Goal: Task Accomplishment & Management: Complete application form

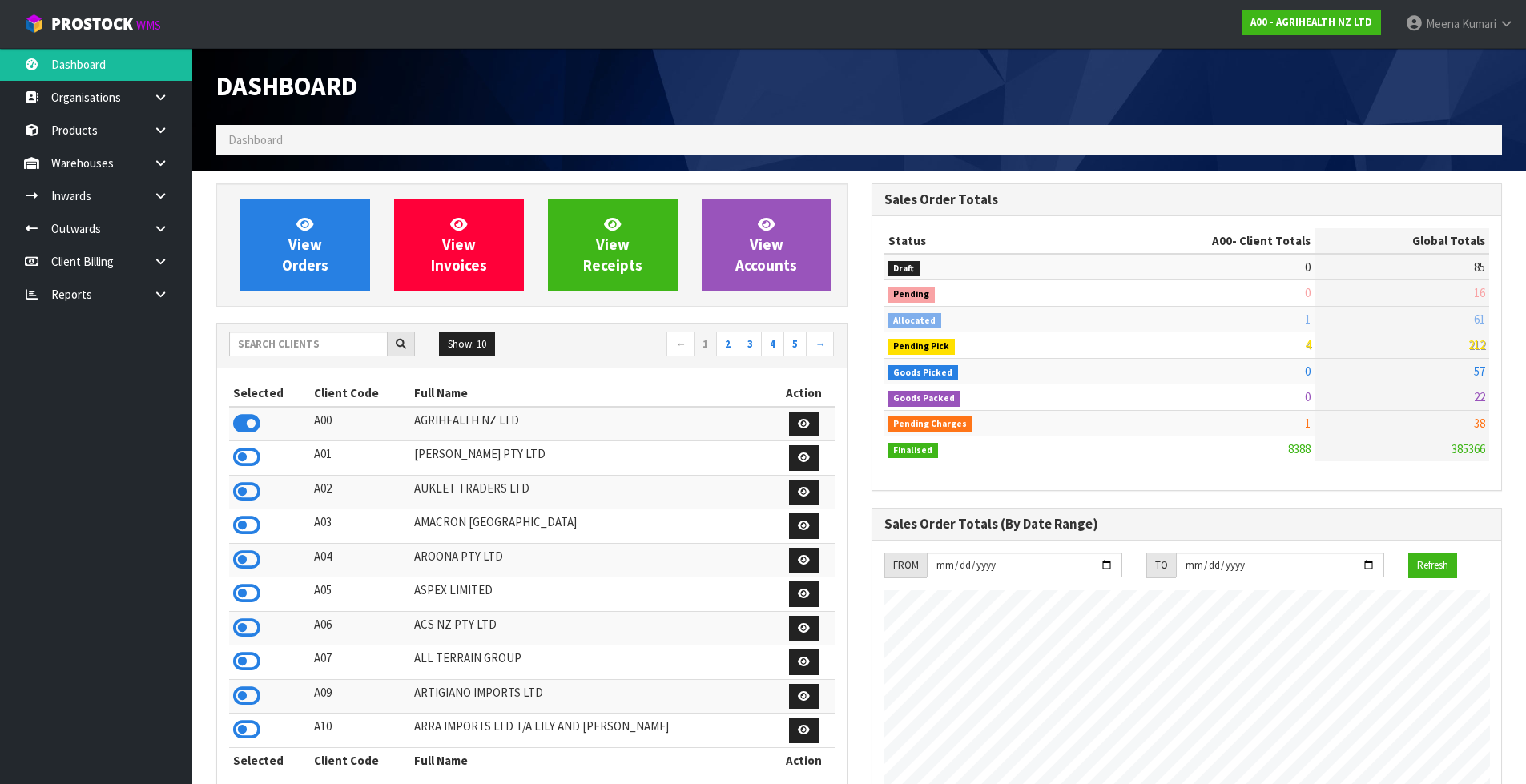
scroll to position [1214, 655]
click at [308, 348] on input "text" at bounding box center [308, 344] width 158 height 25
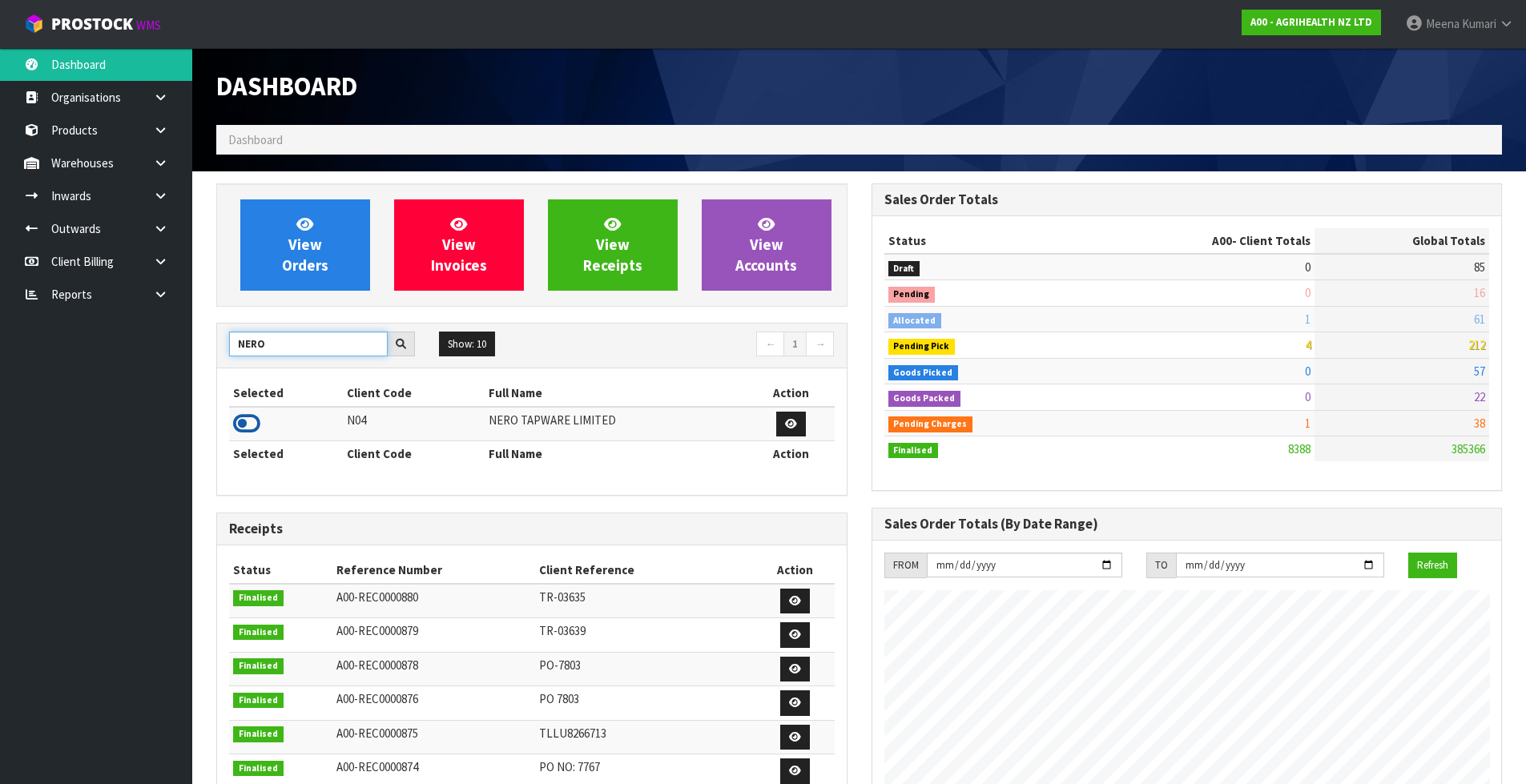
type input "NERO"
click at [246, 424] on icon at bounding box center [247, 423] width 28 height 24
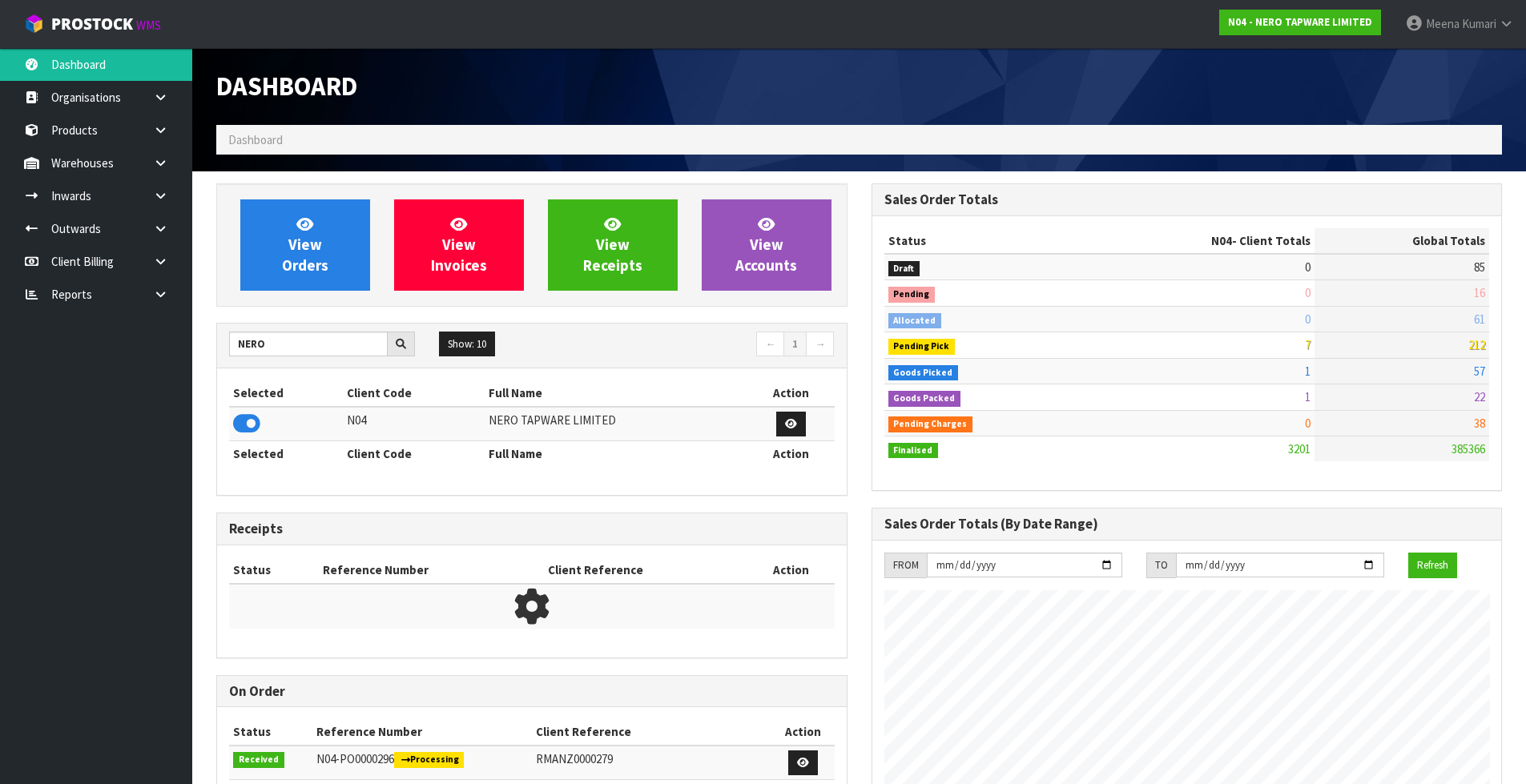
scroll to position [1248, 655]
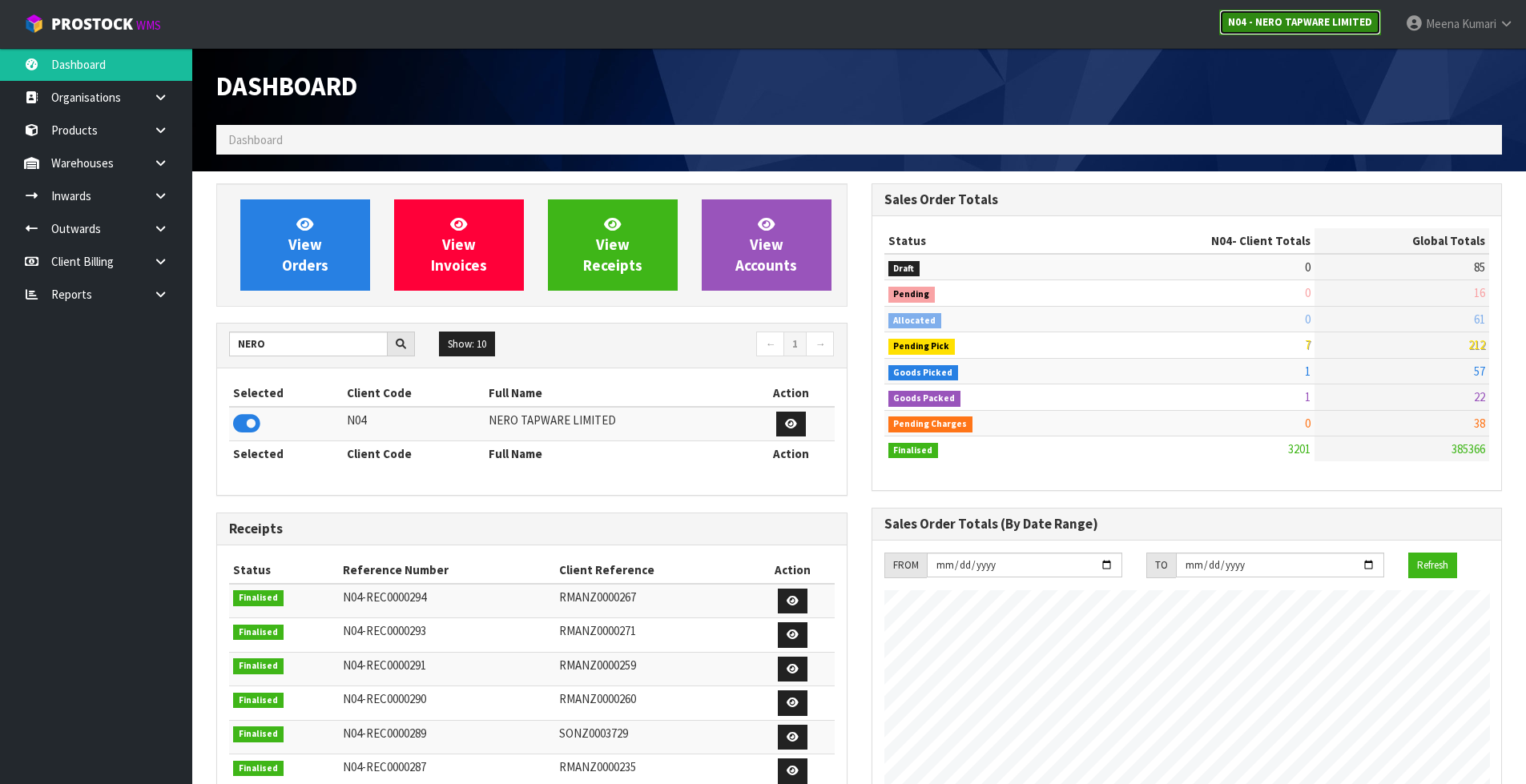
click at [1282, 21] on strong "N04 - NERO TAPWARE LIMITED" at bounding box center [1300, 22] width 144 height 13
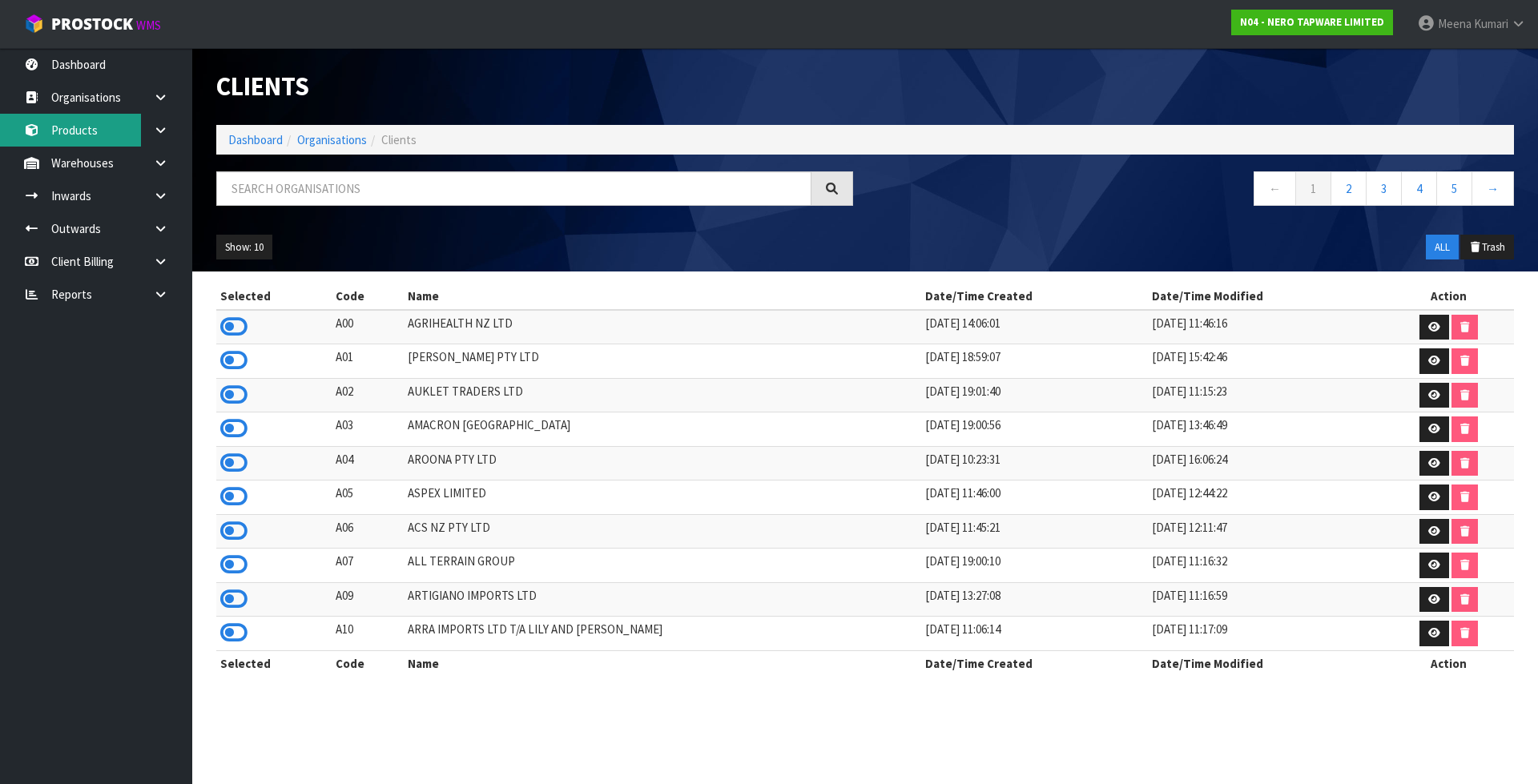
click at [90, 136] on link "Products" at bounding box center [96, 130] width 192 height 32
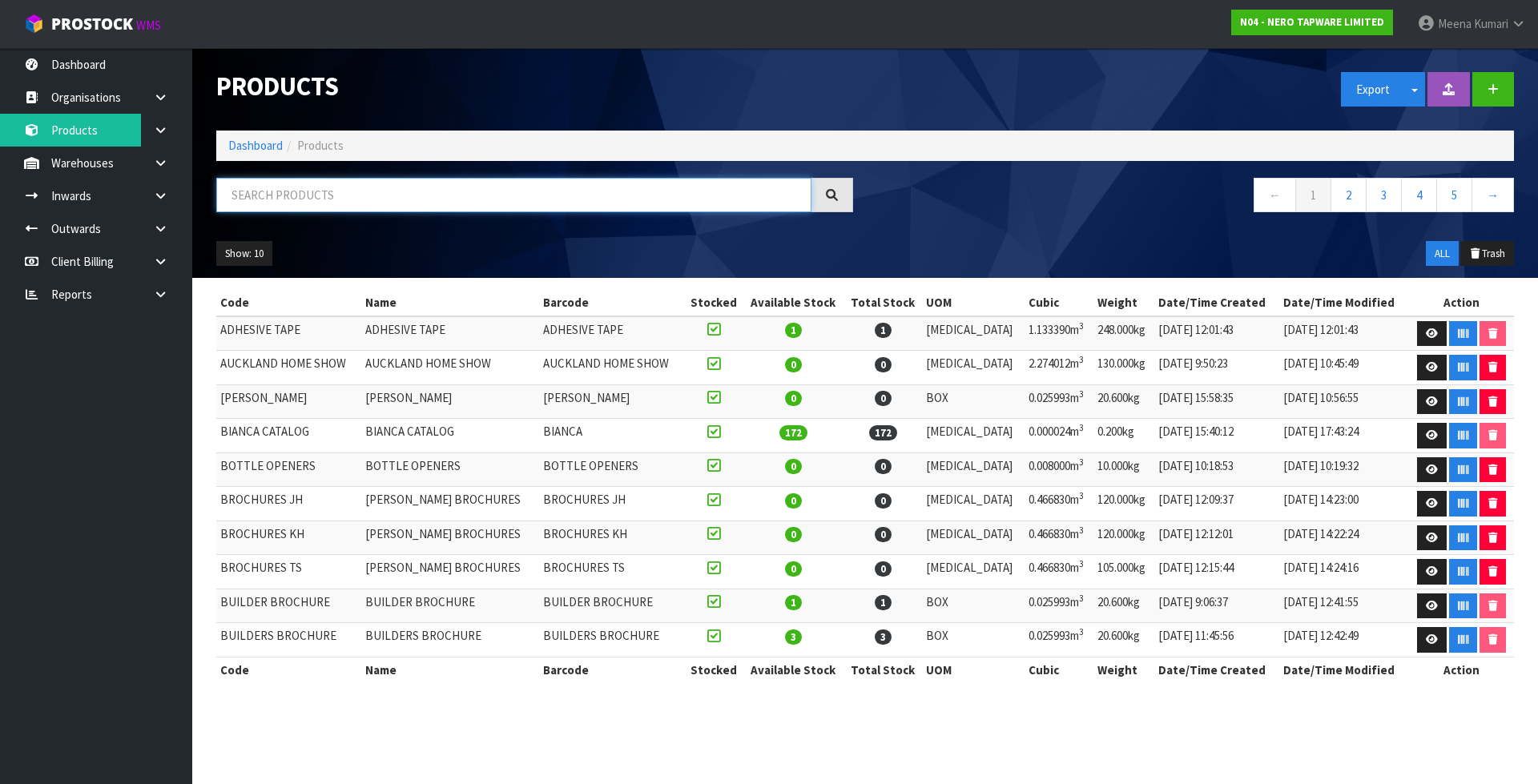
click at [244, 198] on input "text" at bounding box center [514, 195] width 596 height 34
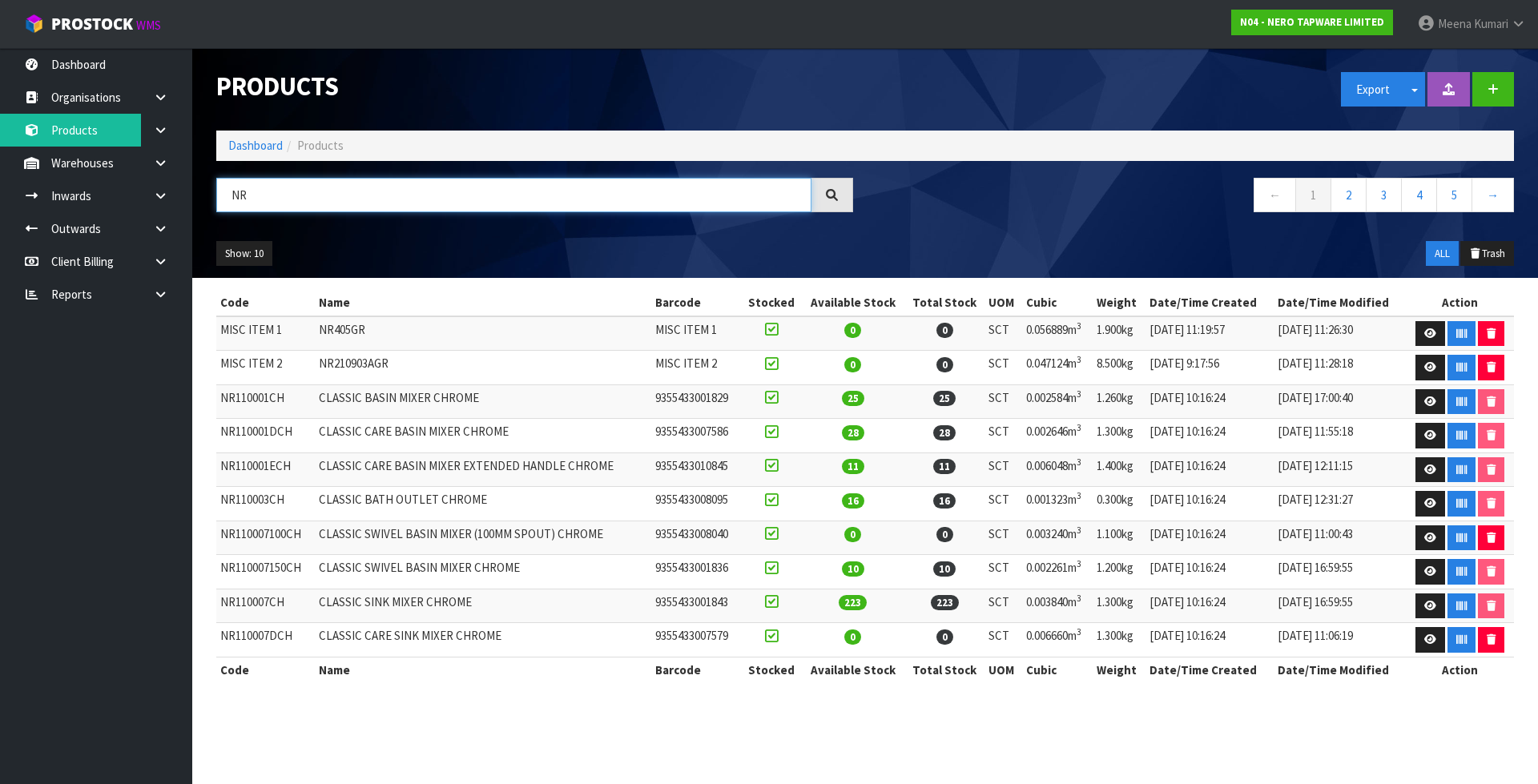
type input "N"
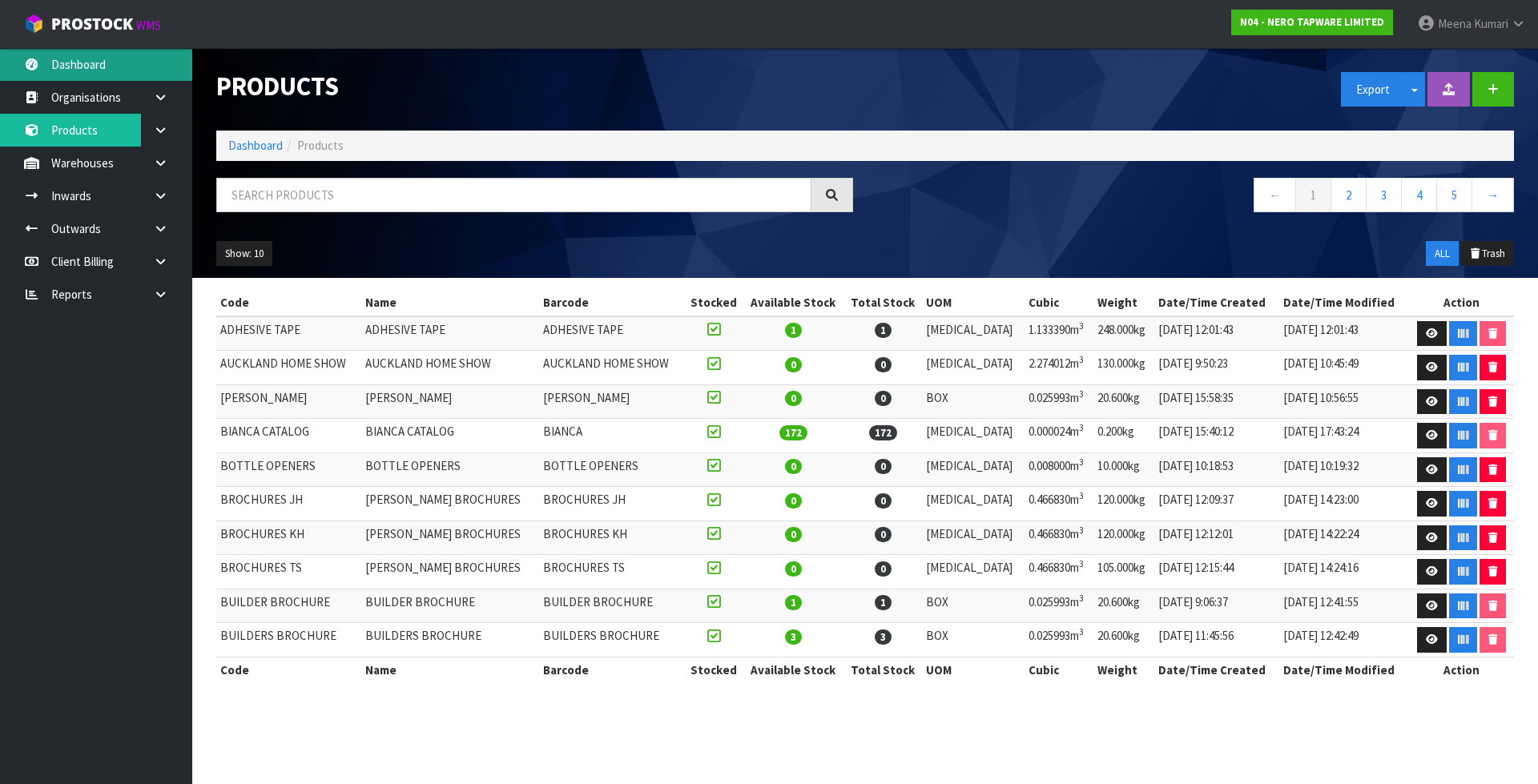
click at [100, 66] on link "Dashboard" at bounding box center [96, 64] width 192 height 32
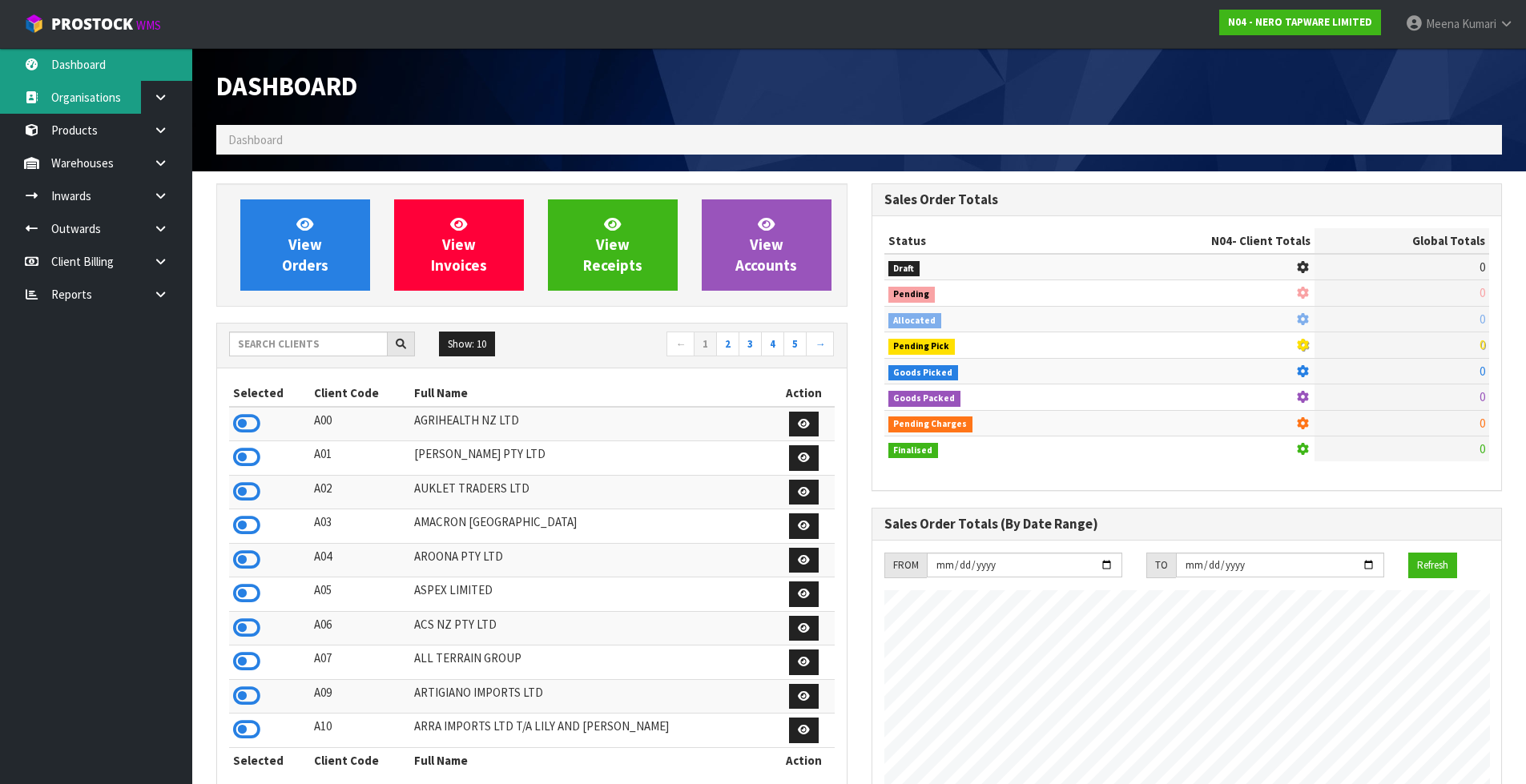
scroll to position [1248, 655]
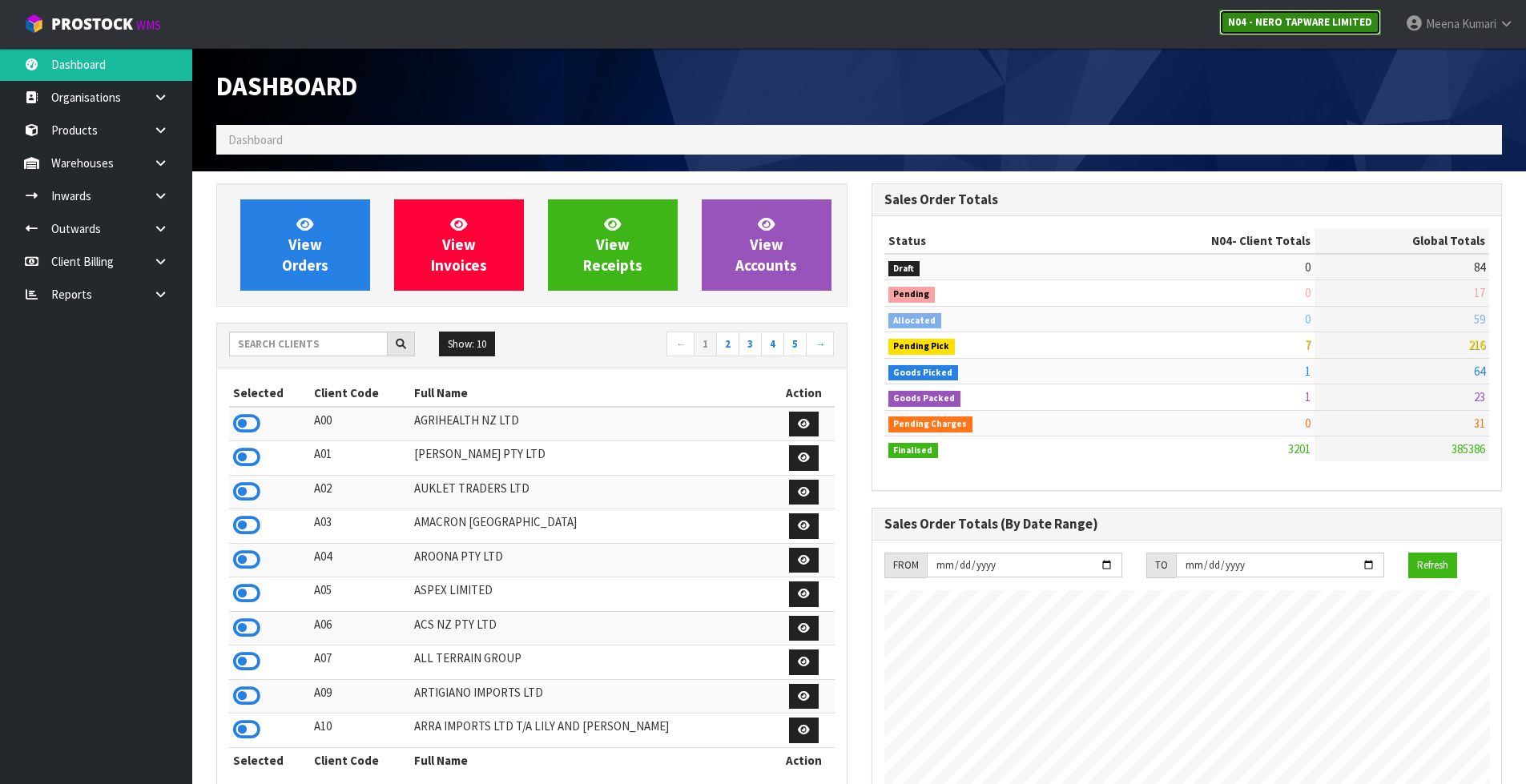
click at [1269, 24] on strong "N04 - NERO TAPWARE LIMITED" at bounding box center [1300, 22] width 144 height 13
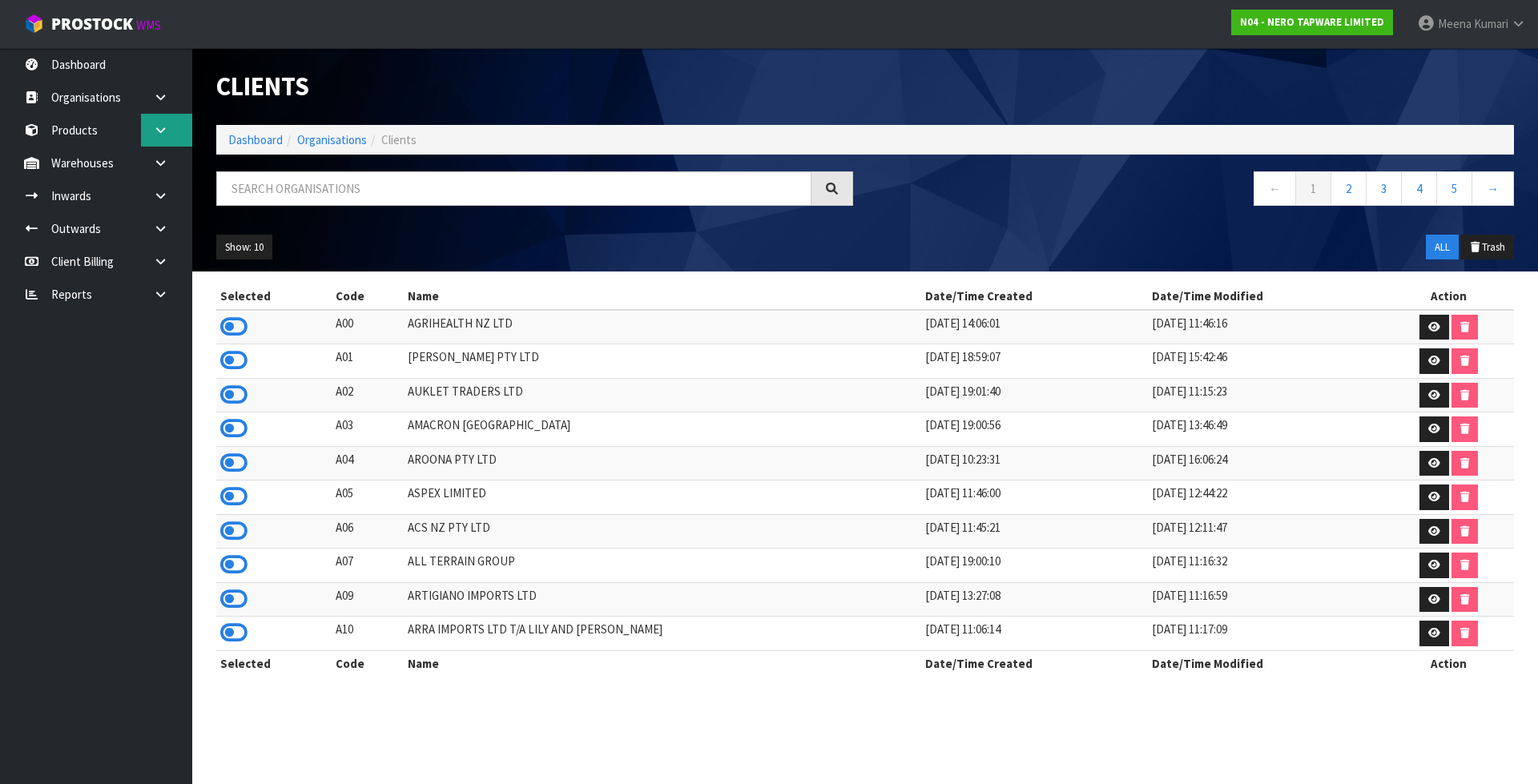
click at [169, 138] on link at bounding box center [167, 130] width 51 height 32
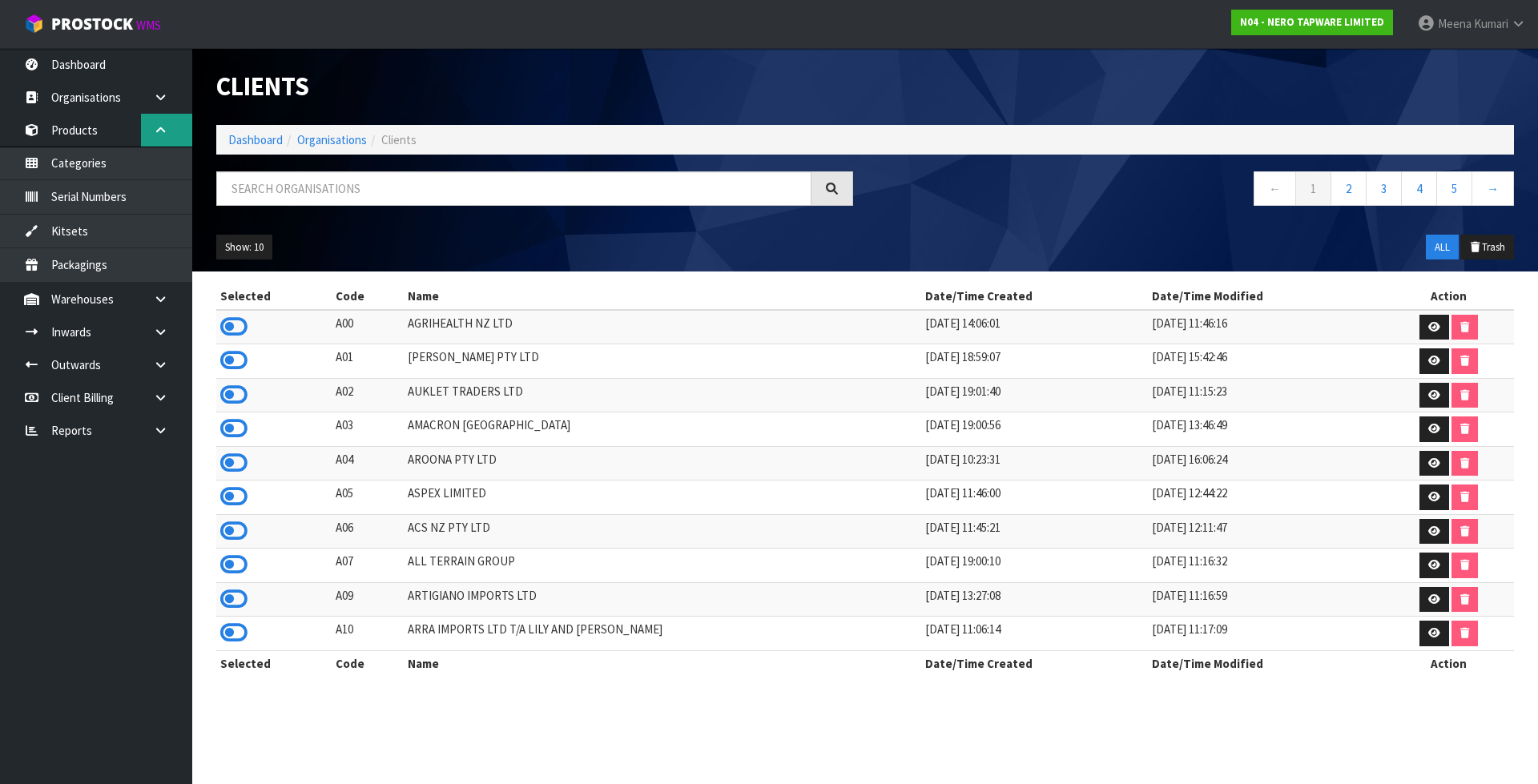
click at [163, 124] on icon at bounding box center [161, 130] width 15 height 12
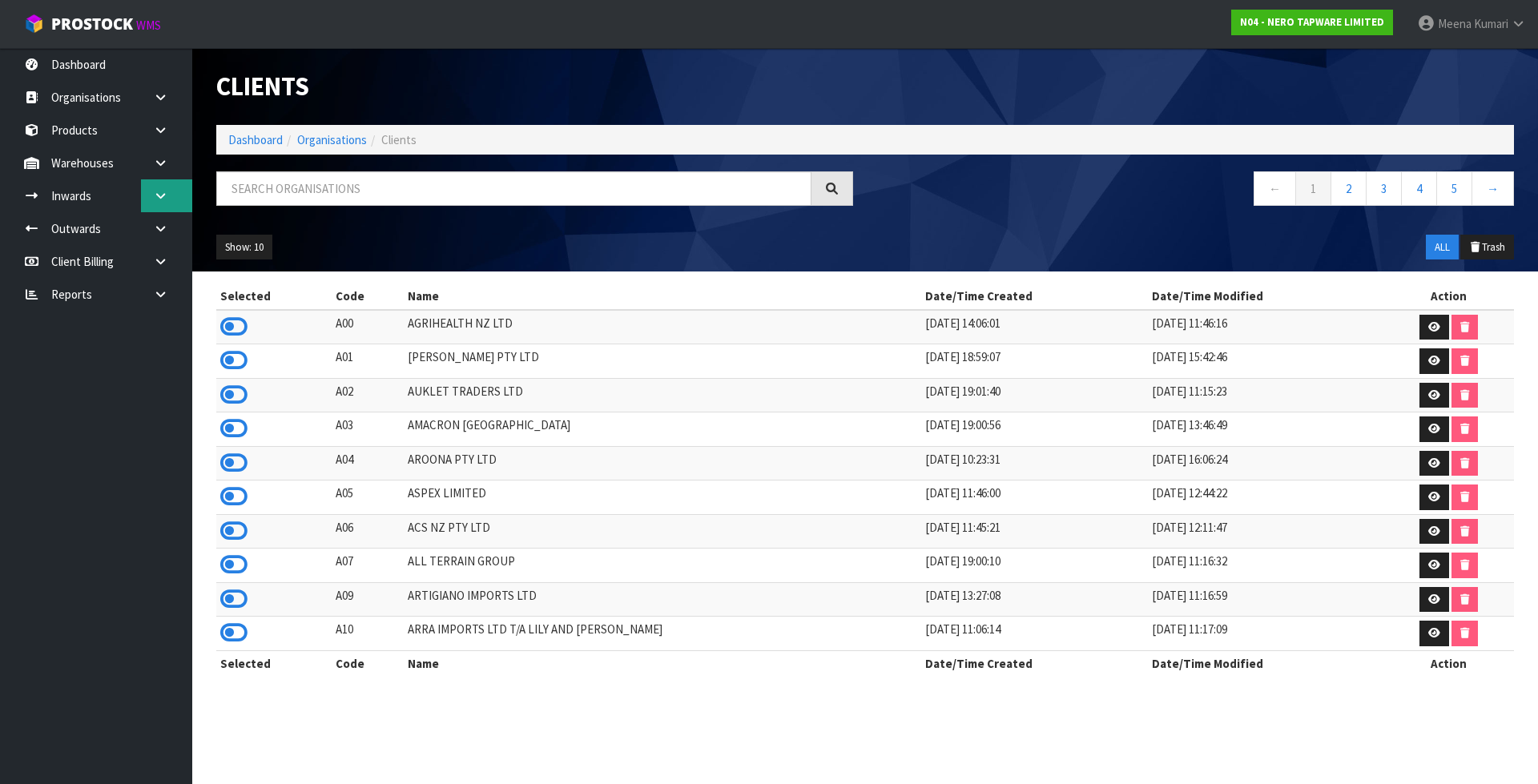
click at [155, 191] on icon at bounding box center [161, 195] width 15 height 12
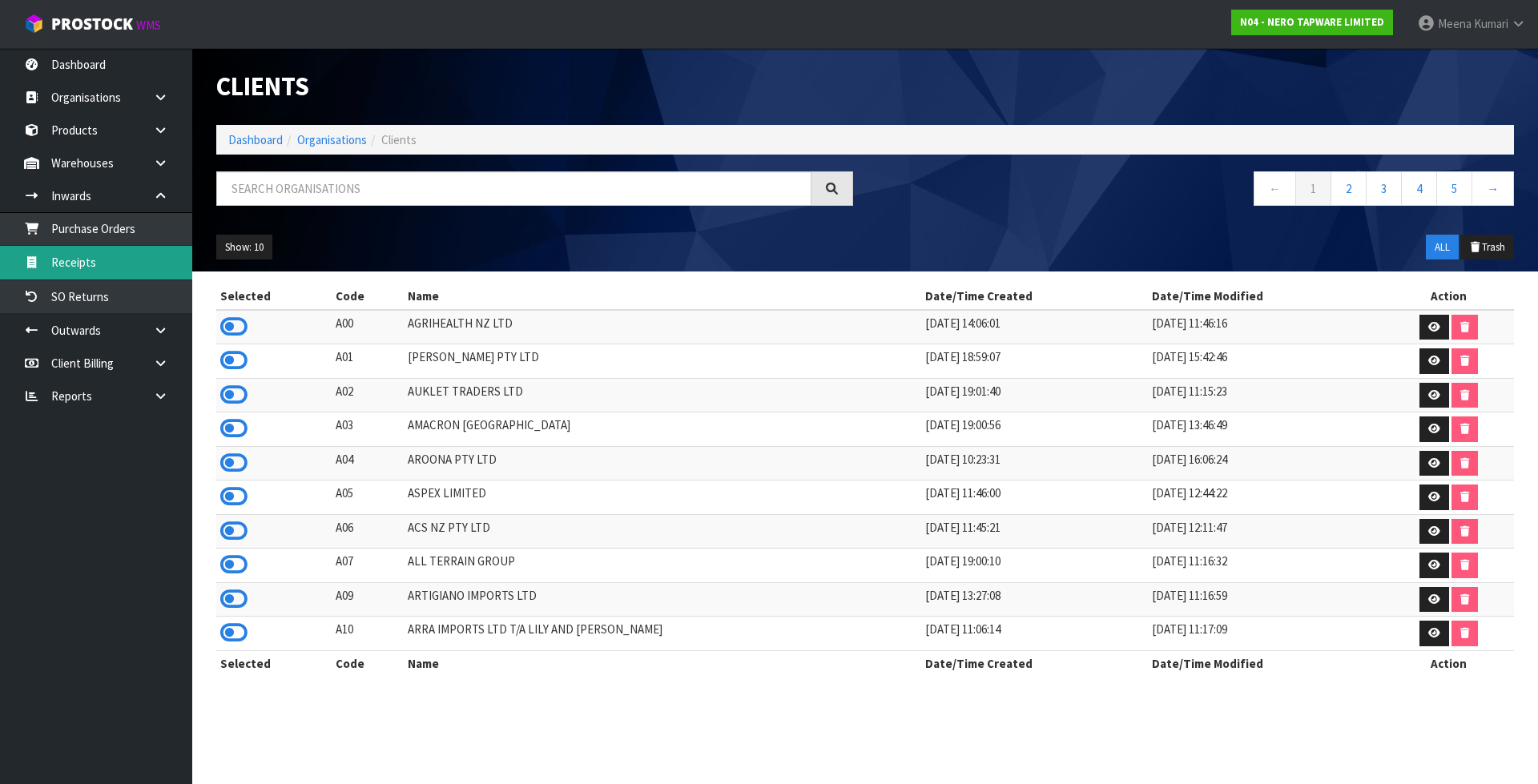
click at [139, 264] on link "Receipts" at bounding box center [96, 262] width 192 height 32
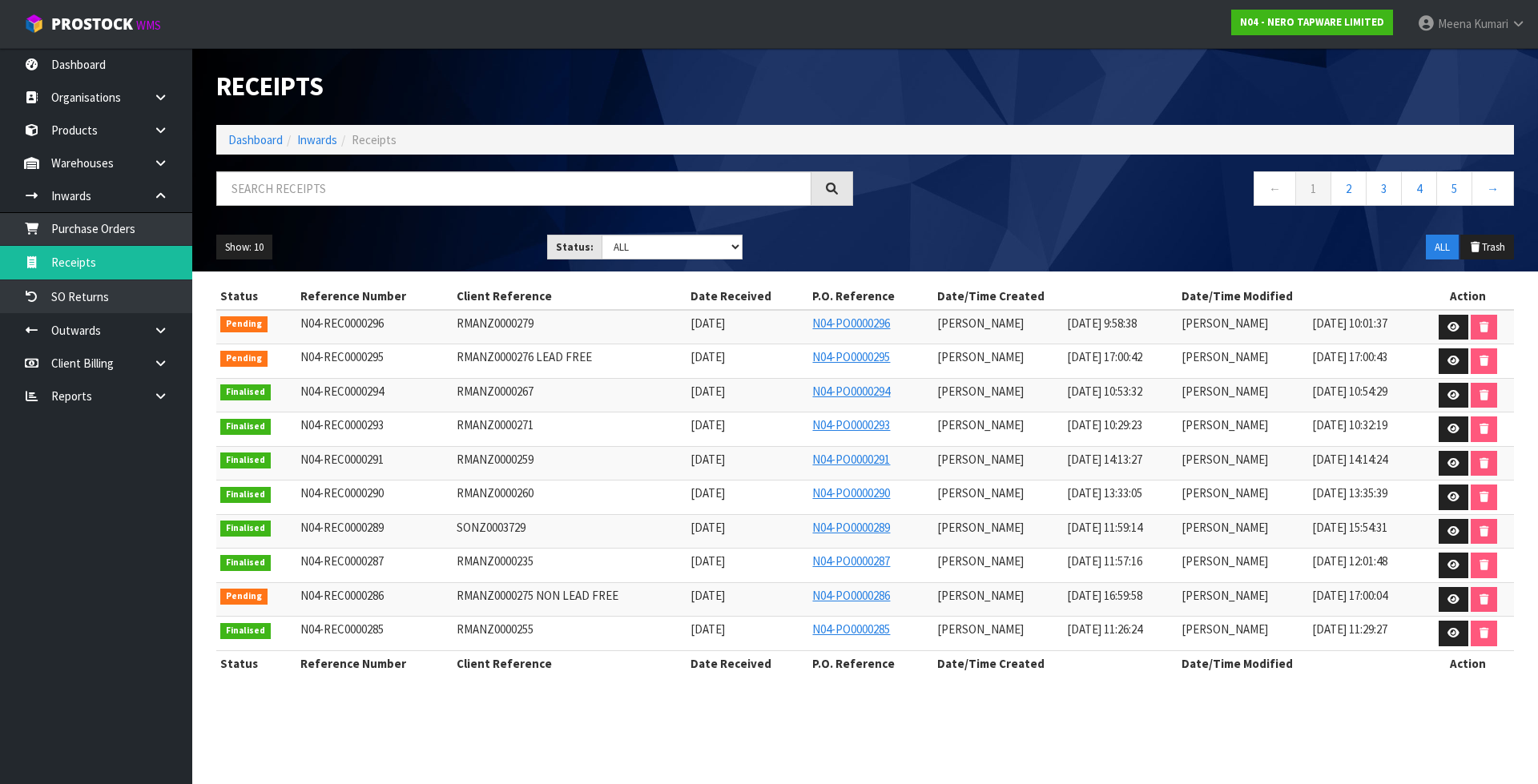
click at [691, 330] on span "[DATE]" at bounding box center [708, 323] width 34 height 15
click at [1454, 328] on icon at bounding box center [1453, 327] width 12 height 10
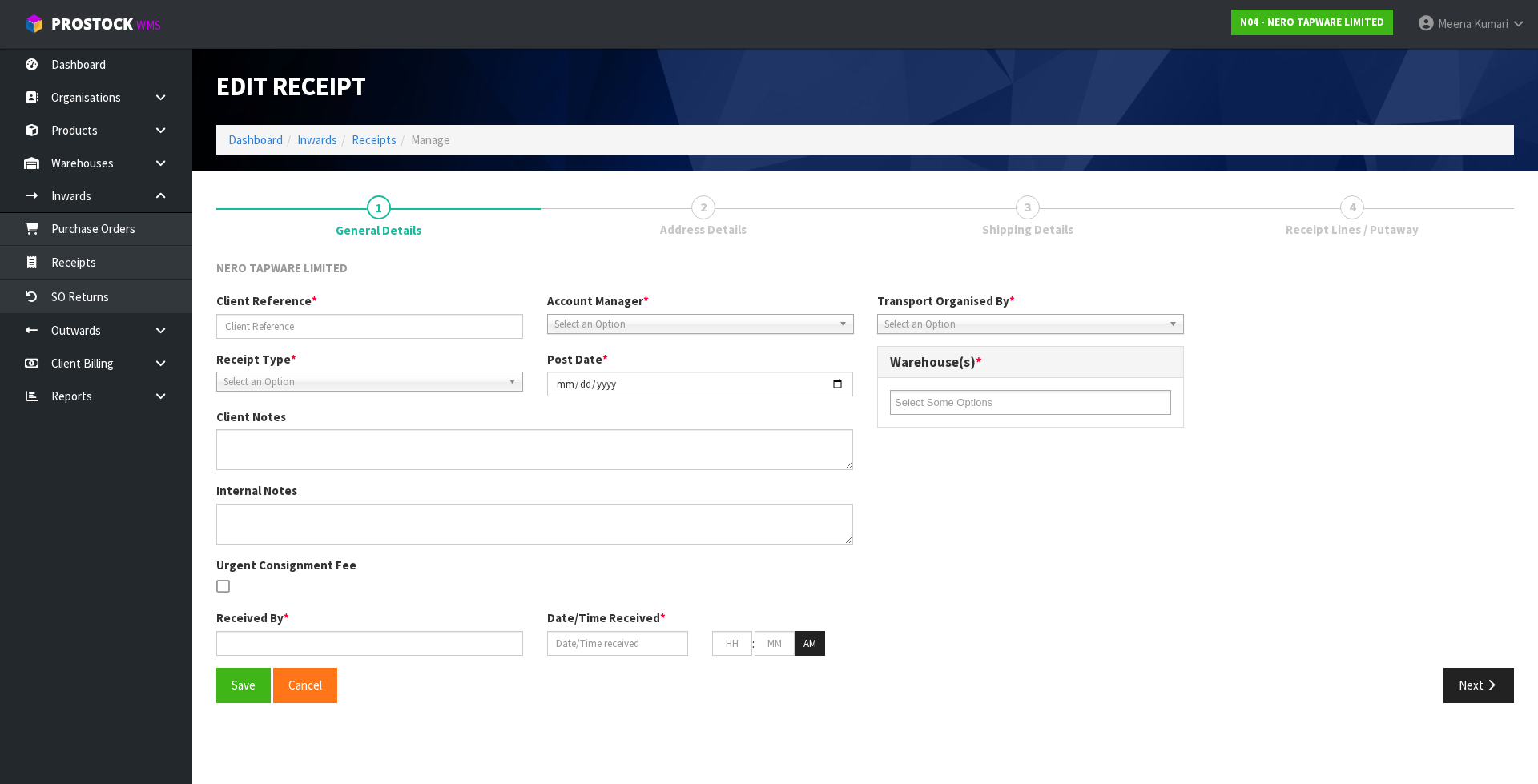
type input "RMANZ0000279"
type input "[DATE]"
type input "[PERSON_NAME]"
type input "[DATE]"
type input "09"
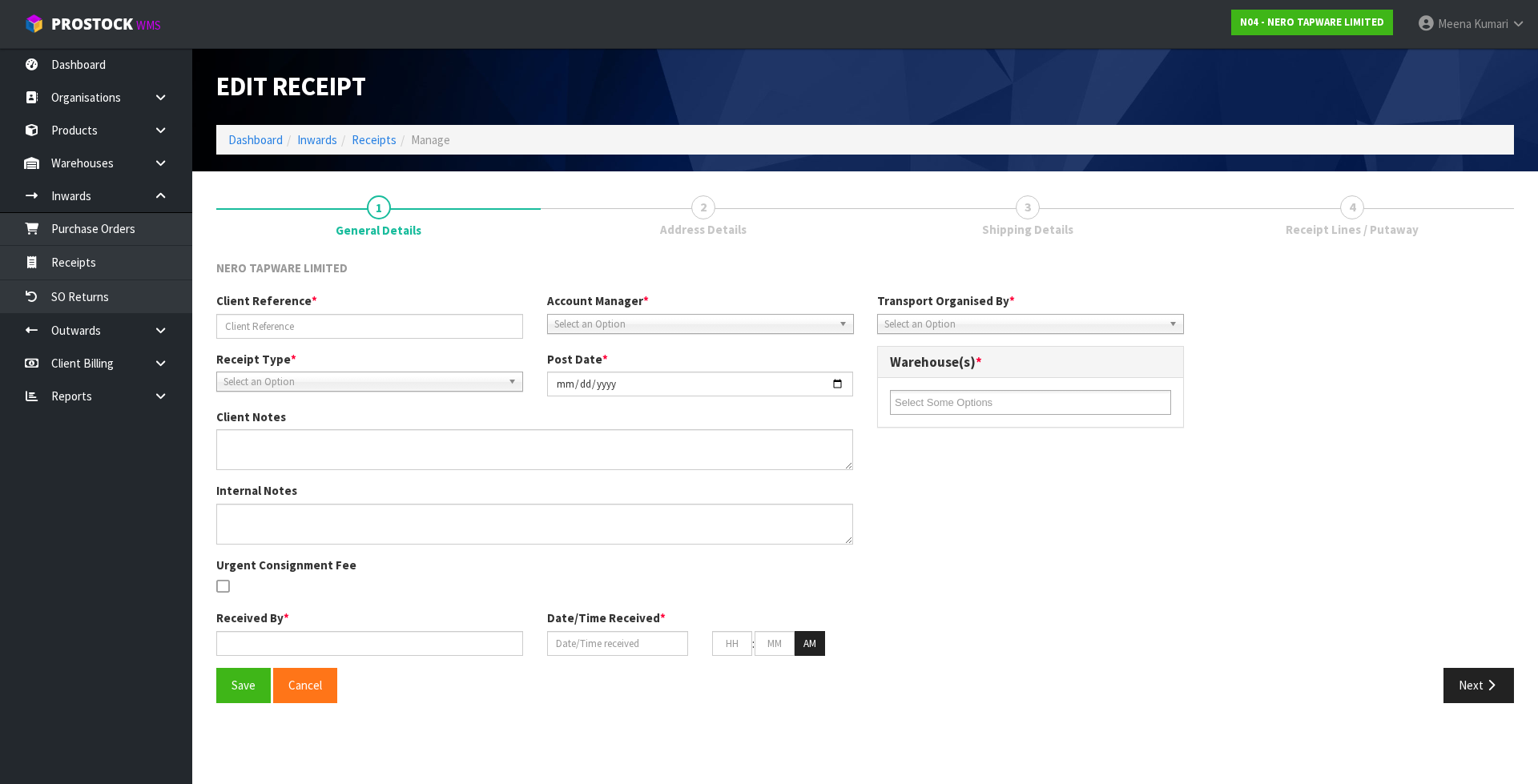
type input "58"
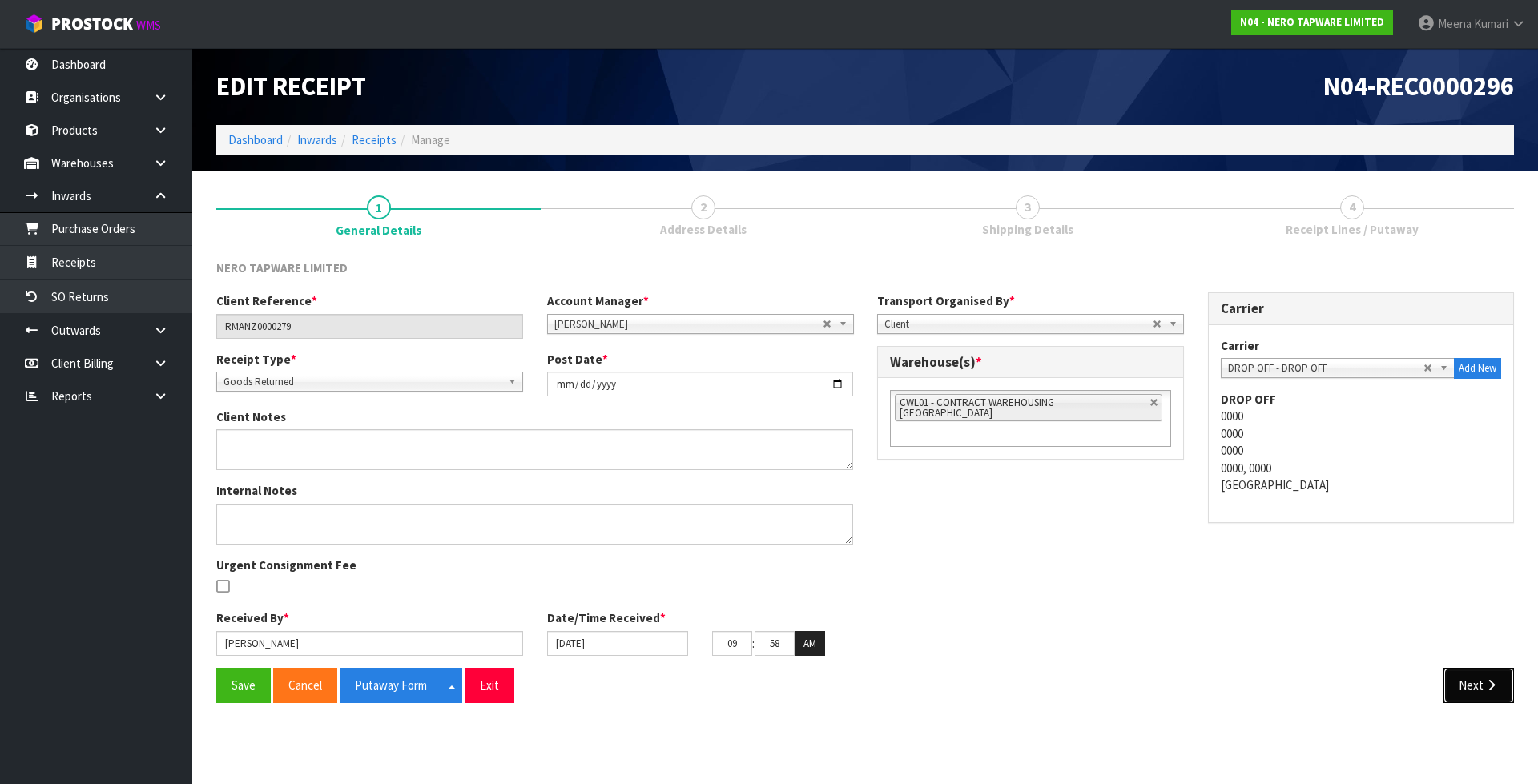
click at [1480, 682] on button "Next" at bounding box center [1479, 685] width 71 height 34
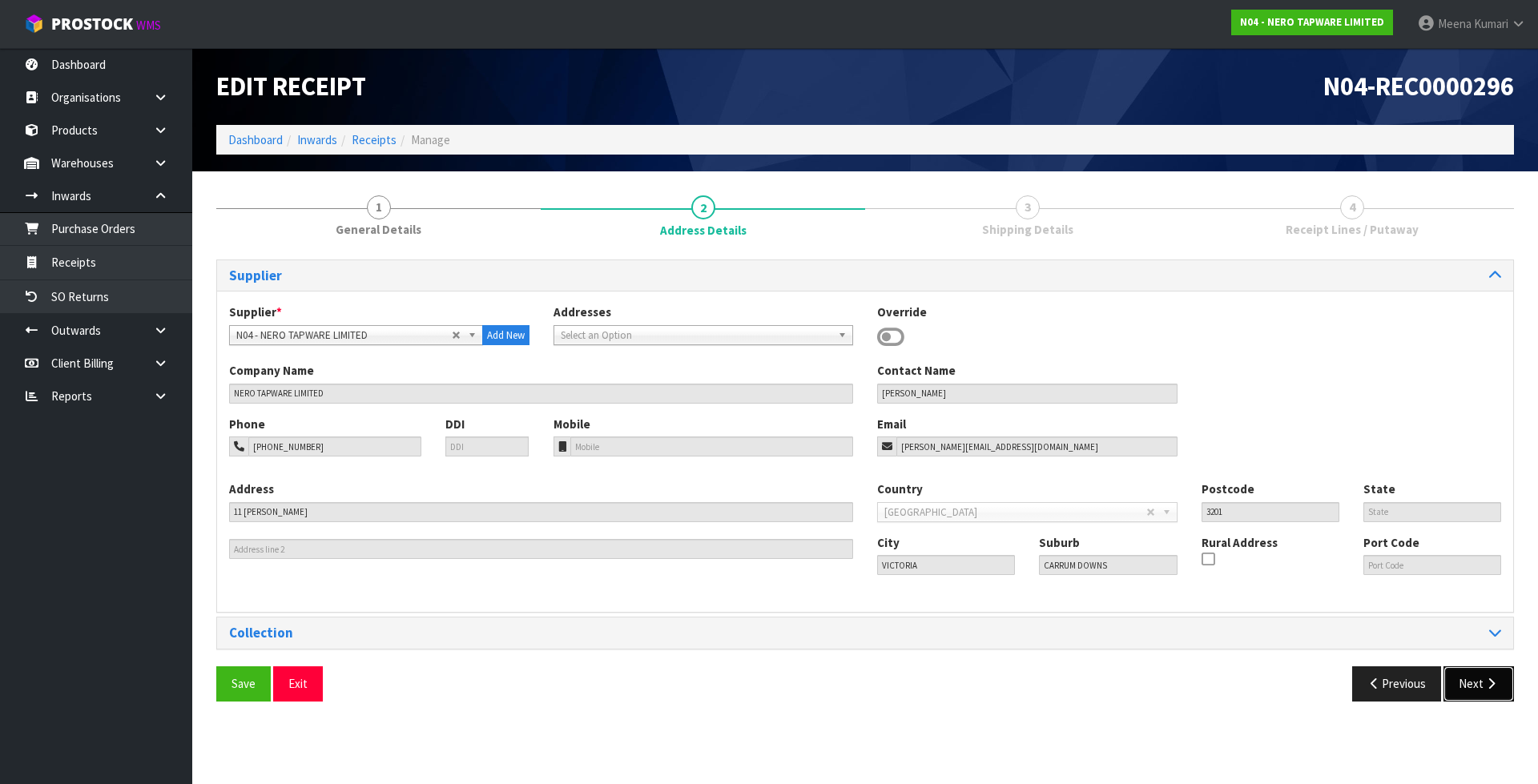
click at [1480, 682] on button "Next" at bounding box center [1479, 683] width 71 height 34
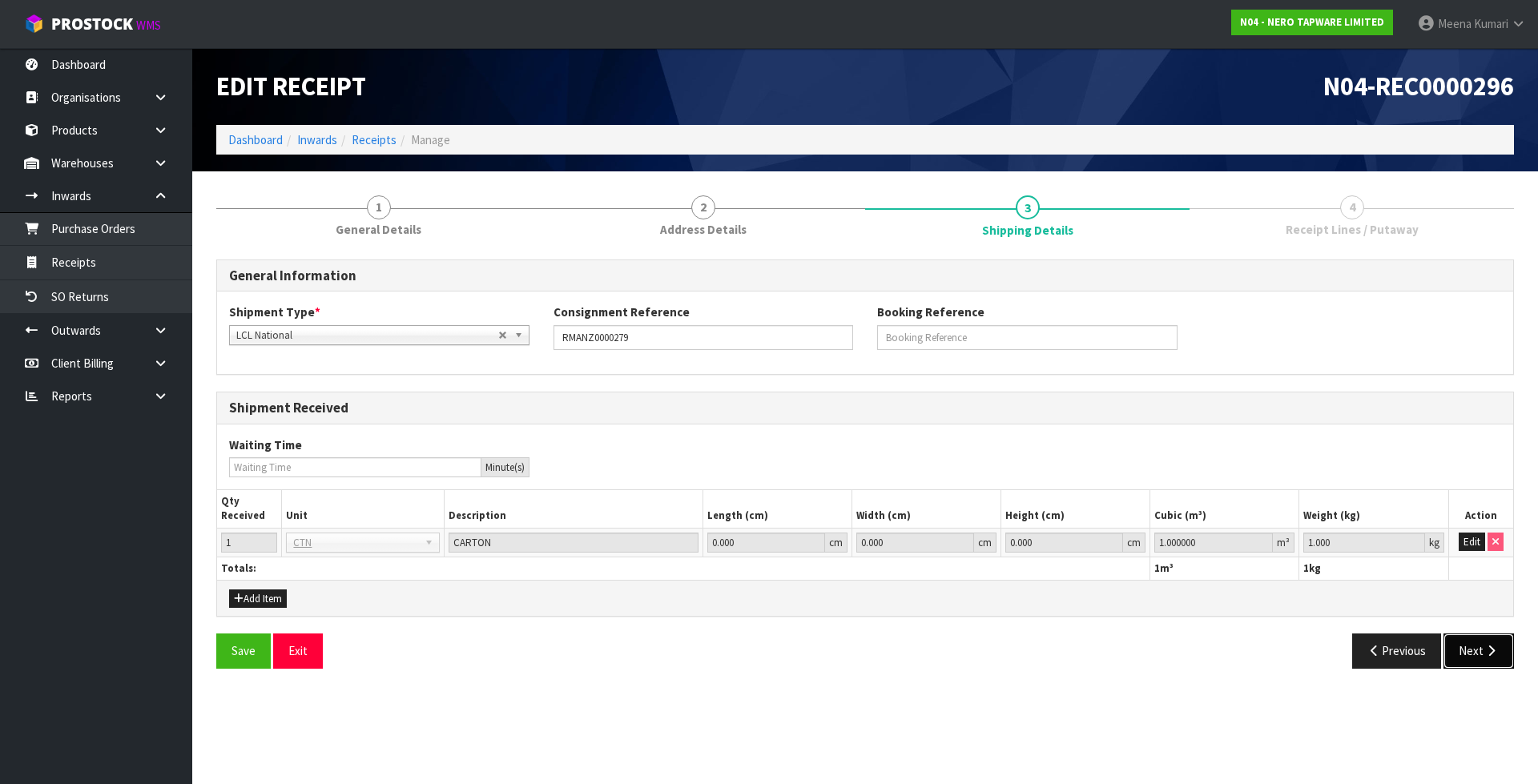
click at [1476, 656] on button "Next" at bounding box center [1479, 651] width 71 height 34
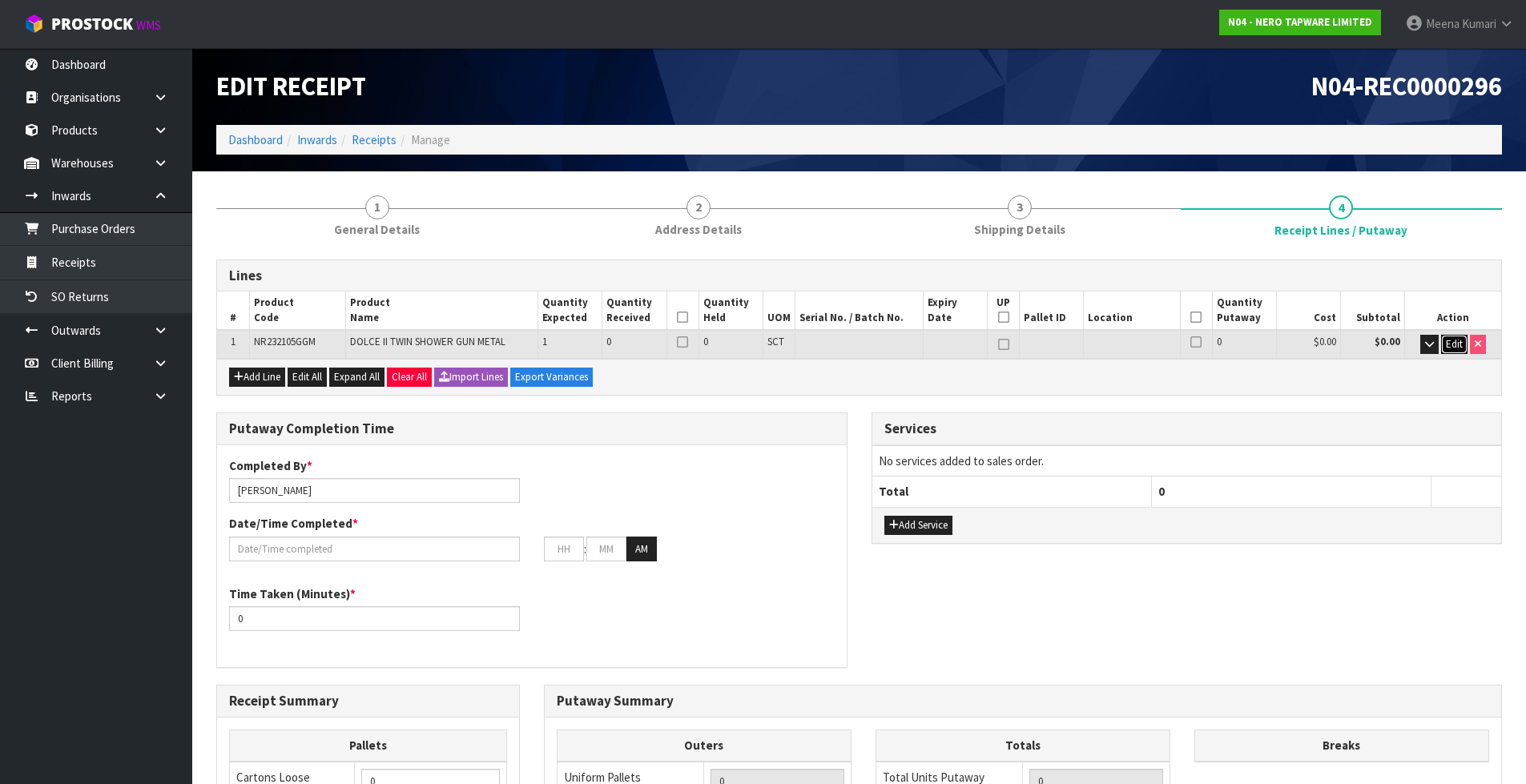
click at [1451, 344] on span "Edit" at bounding box center [1455, 344] width 17 height 13
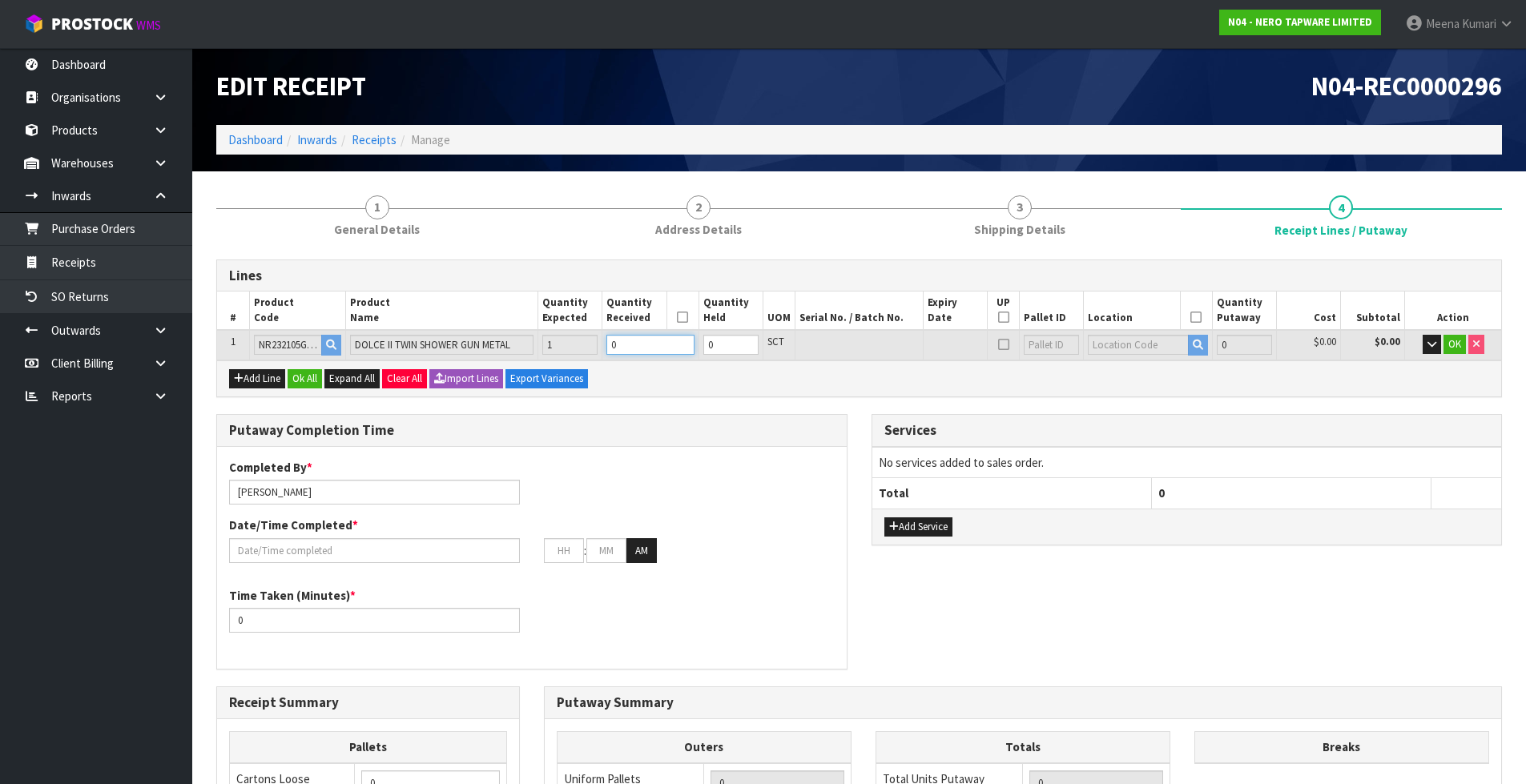
click at [623, 349] on input "0" at bounding box center [650, 344] width 88 height 20
type input "0"
type input "0.034362"
type input "4.25"
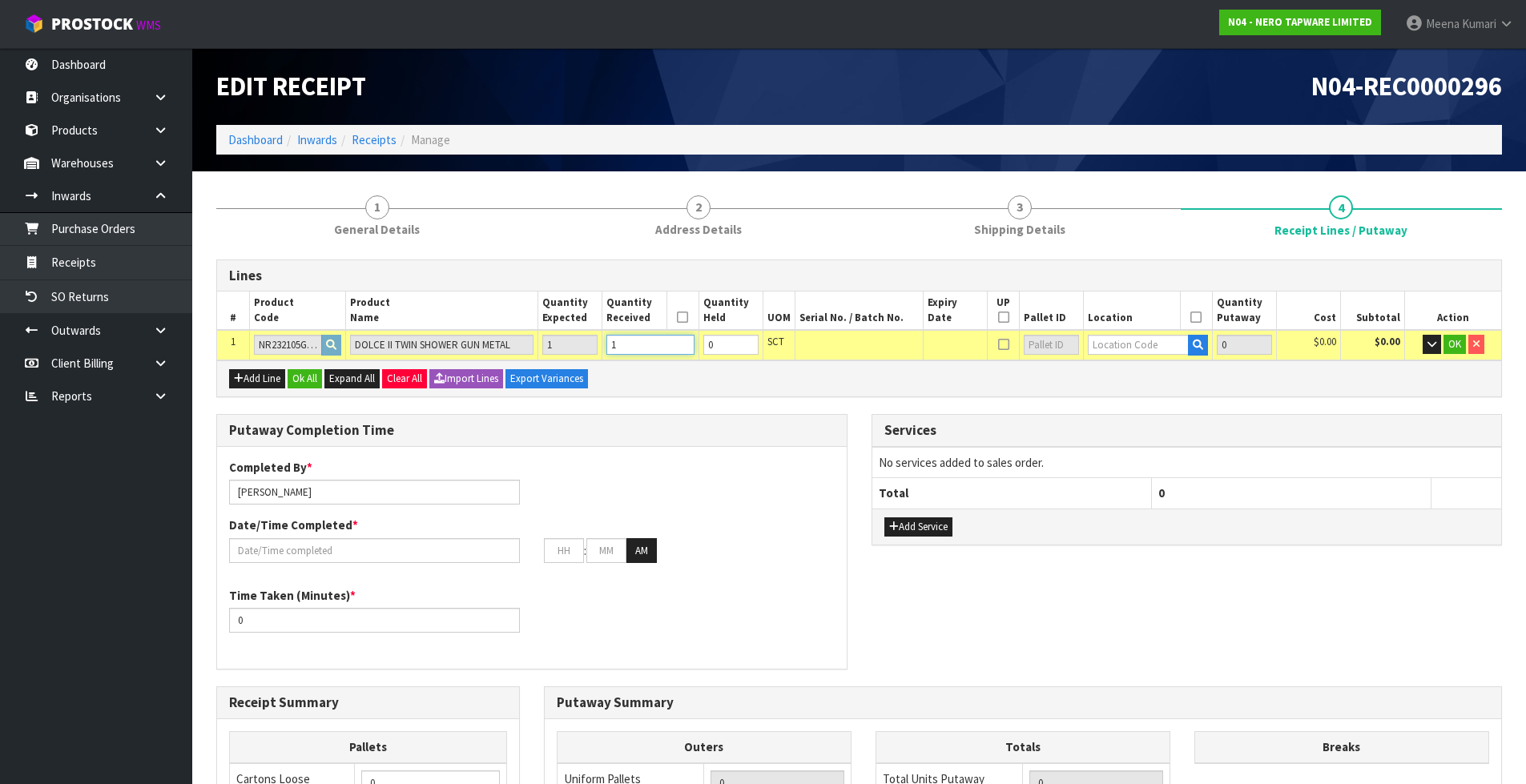
type input "1"
click at [1159, 345] on input "text" at bounding box center [1138, 344] width 100 height 20
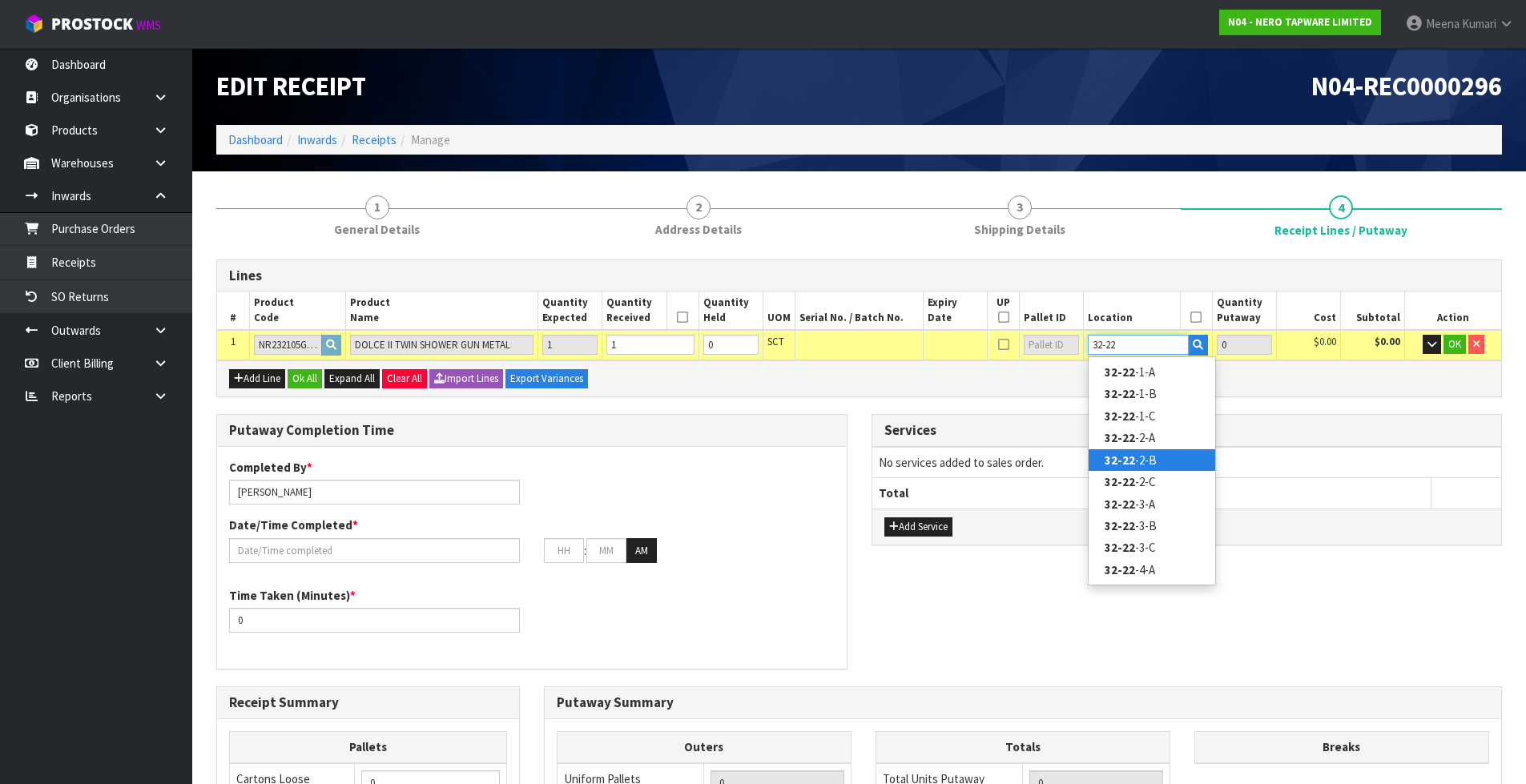
type input "32-22"
click at [1146, 462] on link "32-22 -2-B" at bounding box center [1151, 460] width 127 height 22
type input "1"
type input "32-22-2-B"
type input "1"
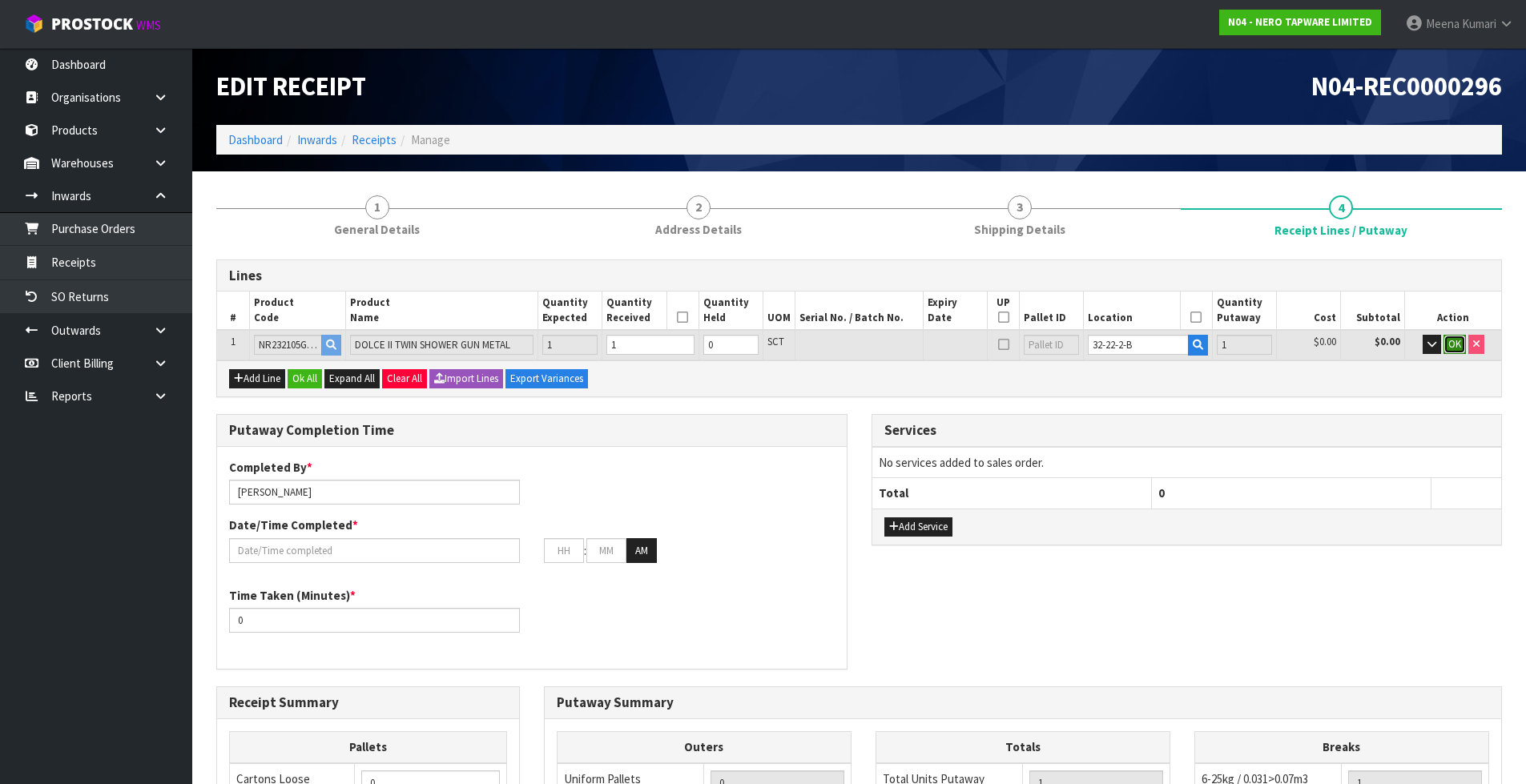
click at [1455, 345] on span "OK" at bounding box center [1455, 344] width 12 height 13
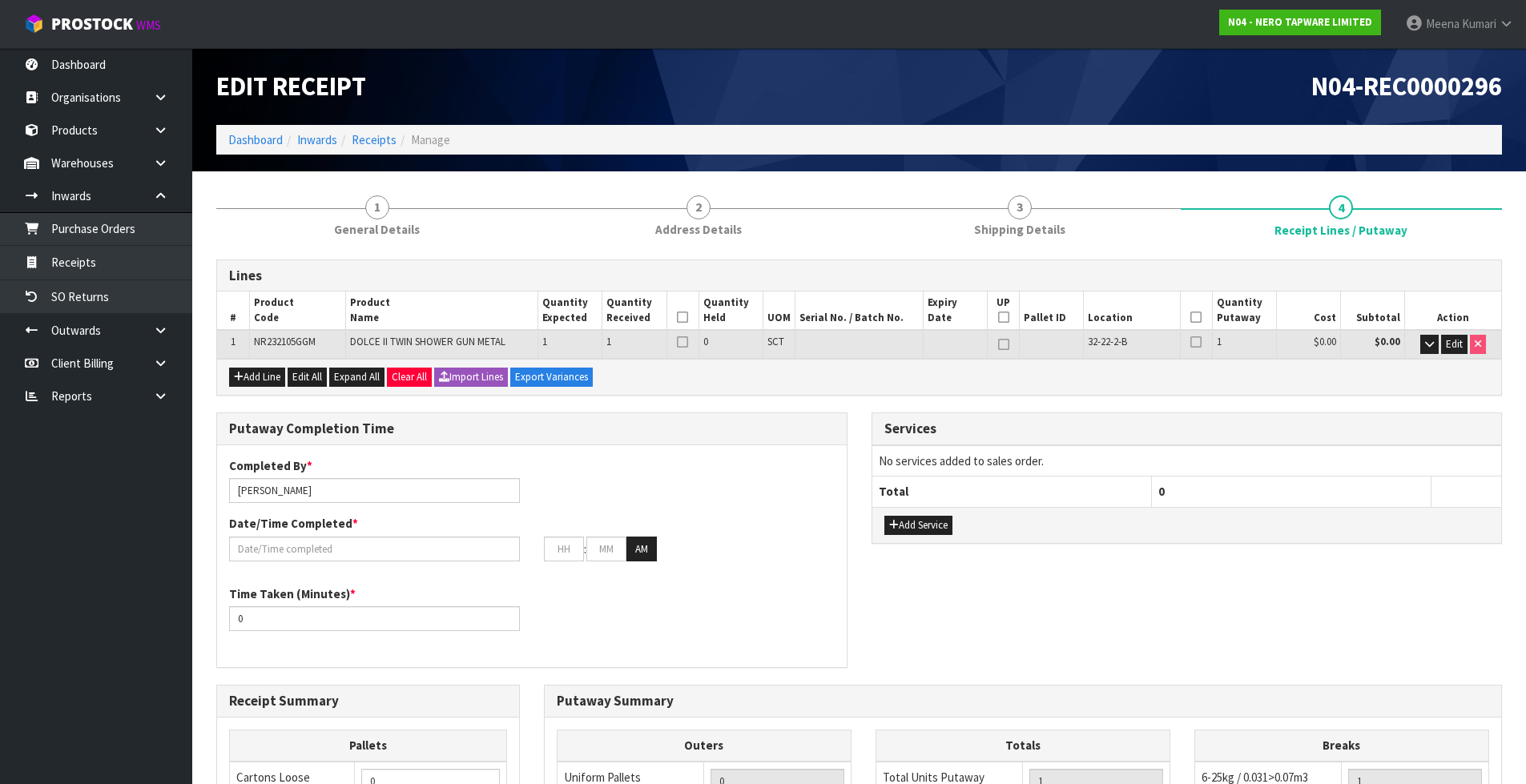
click at [1195, 317] on icon at bounding box center [1196, 317] width 11 height 1
click at [683, 317] on icon at bounding box center [682, 317] width 11 height 1
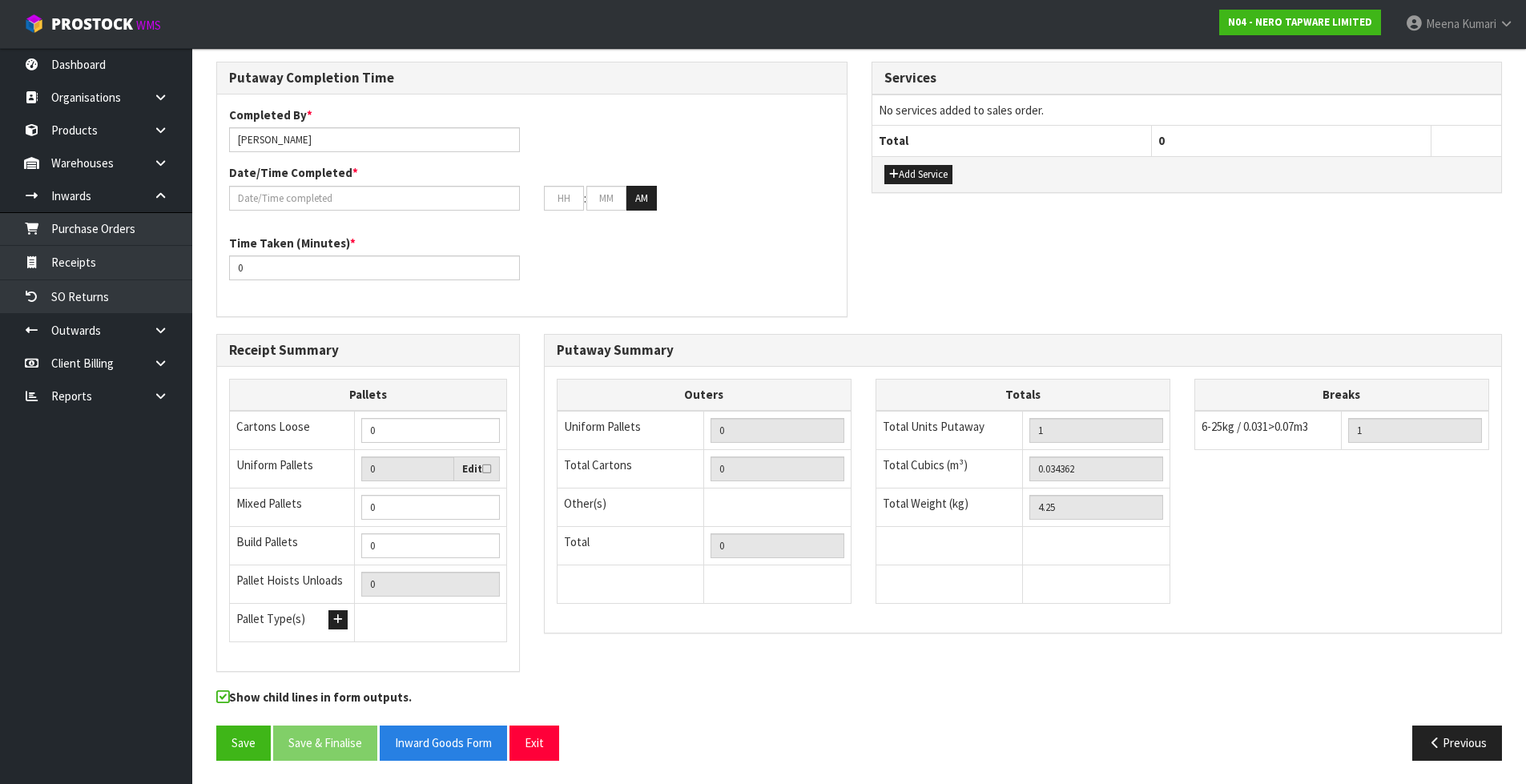
scroll to position [352, 0]
click at [246, 740] on button "Save" at bounding box center [243, 742] width 54 height 34
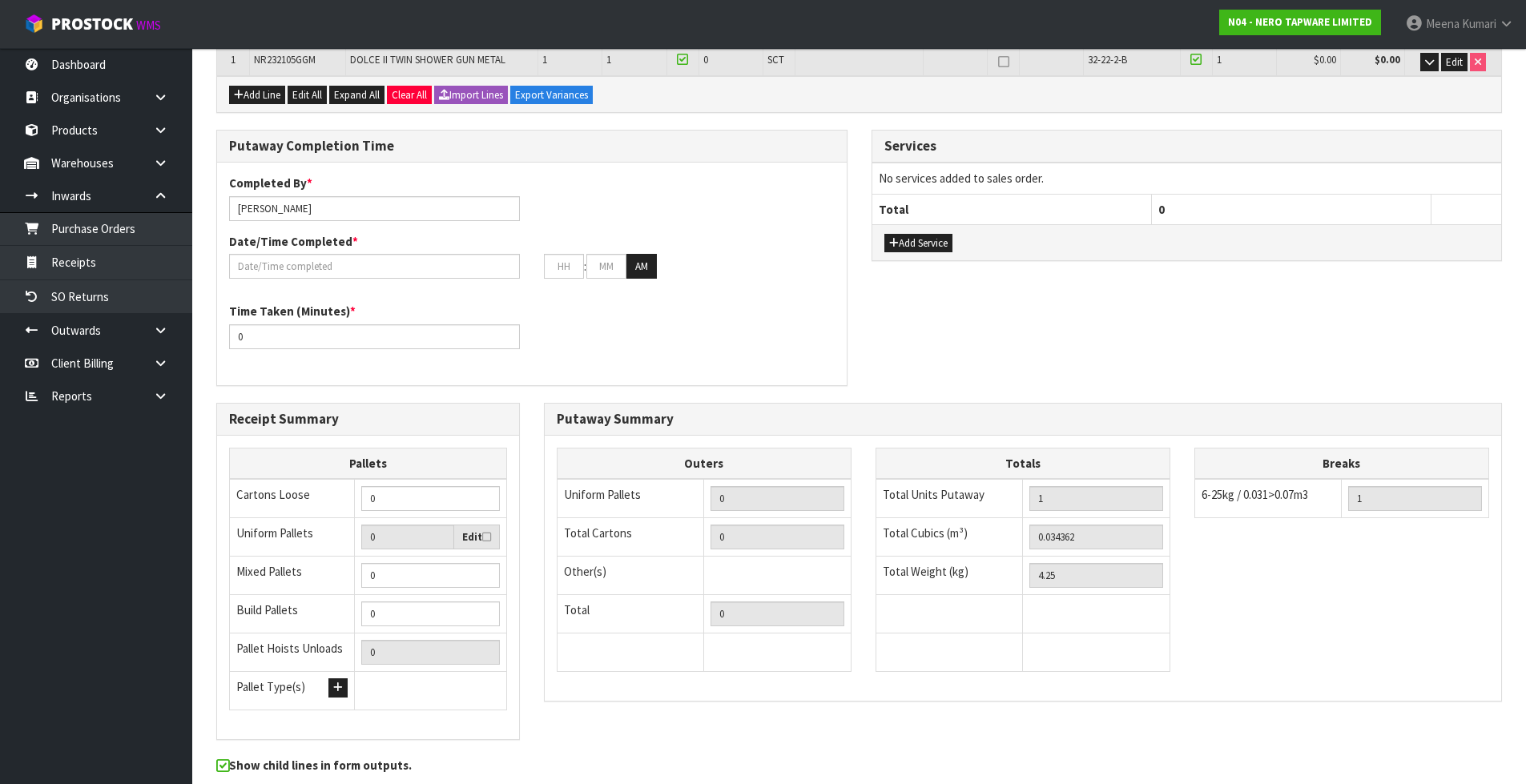
scroll to position [249, 0]
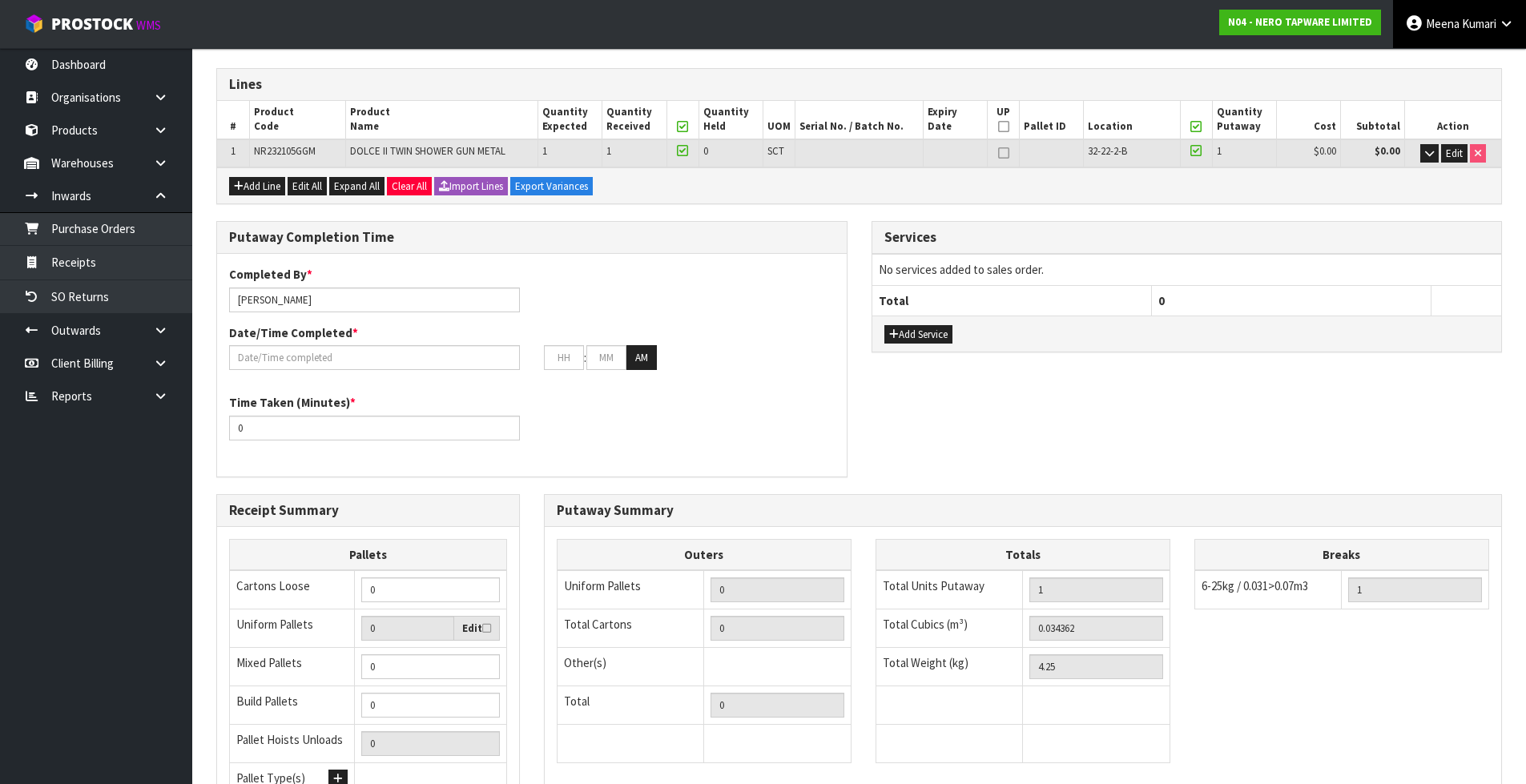
click at [1495, 30] on span "Kumari" at bounding box center [1479, 24] width 34 height 15
click at [1477, 66] on link "Logout" at bounding box center [1462, 63] width 127 height 22
